Goal: Information Seeking & Learning: Learn about a topic

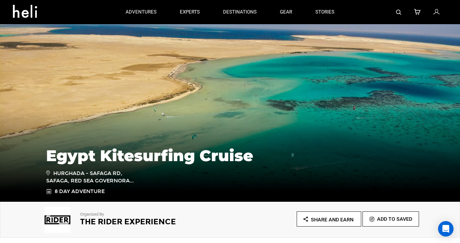
scroll to position [51, 0]
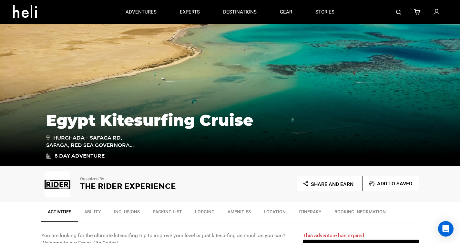
click at [106, 187] on h2 "The Rider Experience" at bounding box center [146, 186] width 132 height 8
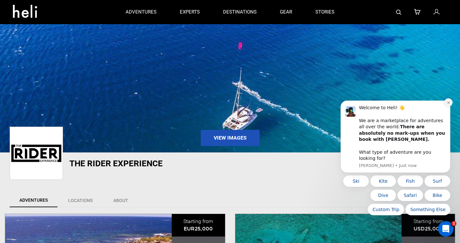
click at [446, 107] on button "Dismiss notification" at bounding box center [448, 102] width 8 height 8
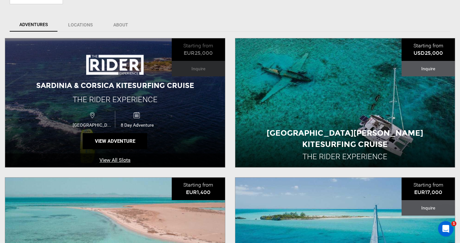
scroll to position [293, 0]
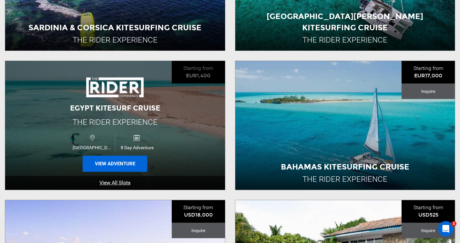
click at [125, 164] on button "View Adventure" at bounding box center [115, 164] width 65 height 16
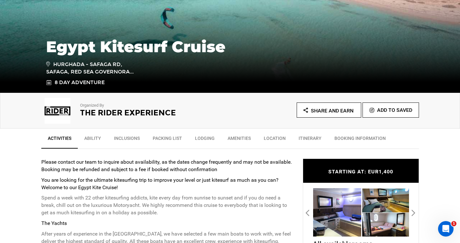
click at [236, 123] on div "Organized By The Rider Experience Share and Earn Add To Saved" at bounding box center [230, 111] width 460 height 36
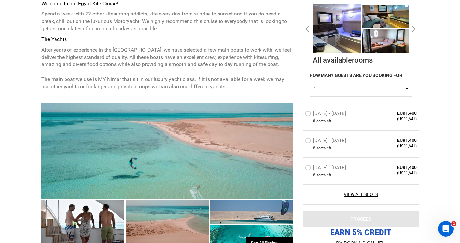
scroll to position [373, 0]
